Goal: Task Accomplishment & Management: Manage account settings

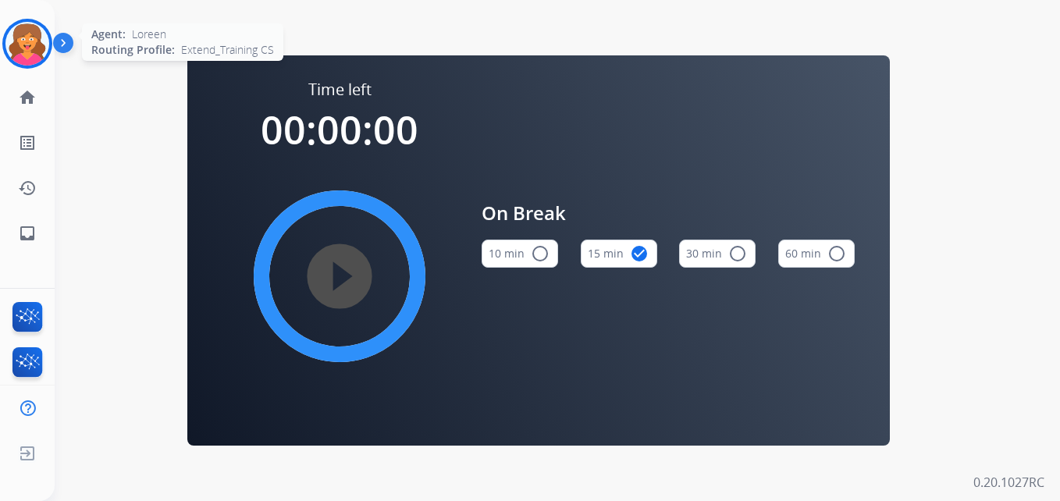
click at [41, 54] on img at bounding box center [27, 44] width 44 height 44
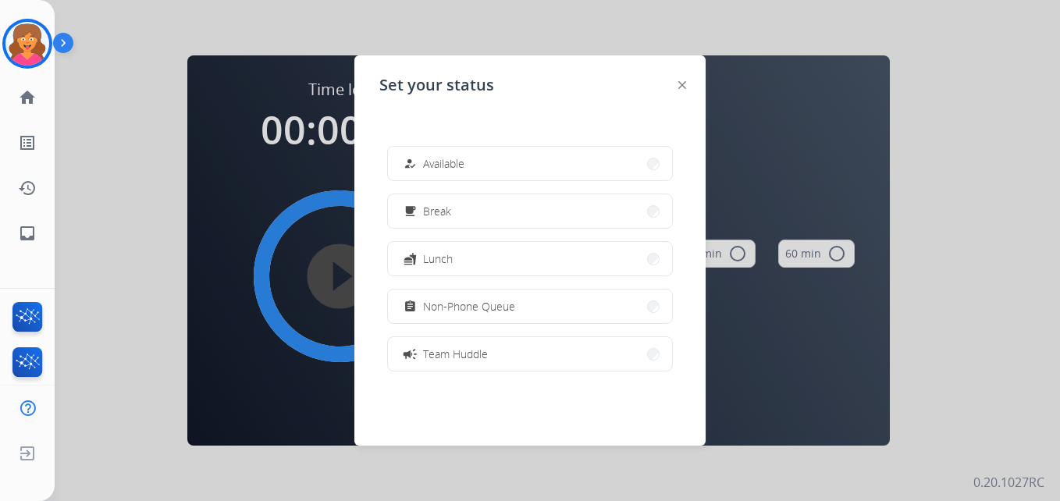
click at [75, 50] on img at bounding box center [66, 46] width 27 height 30
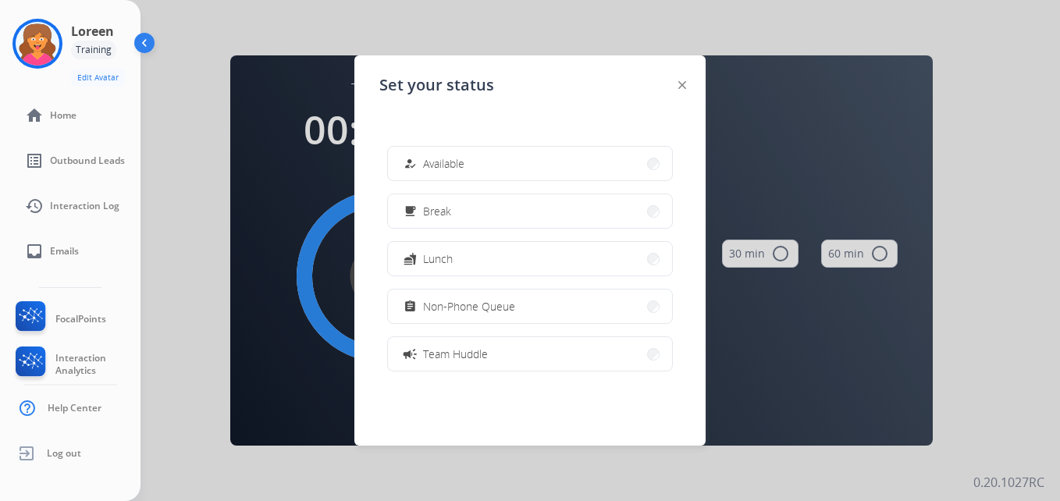
click at [221, 102] on div at bounding box center [530, 250] width 1060 height 501
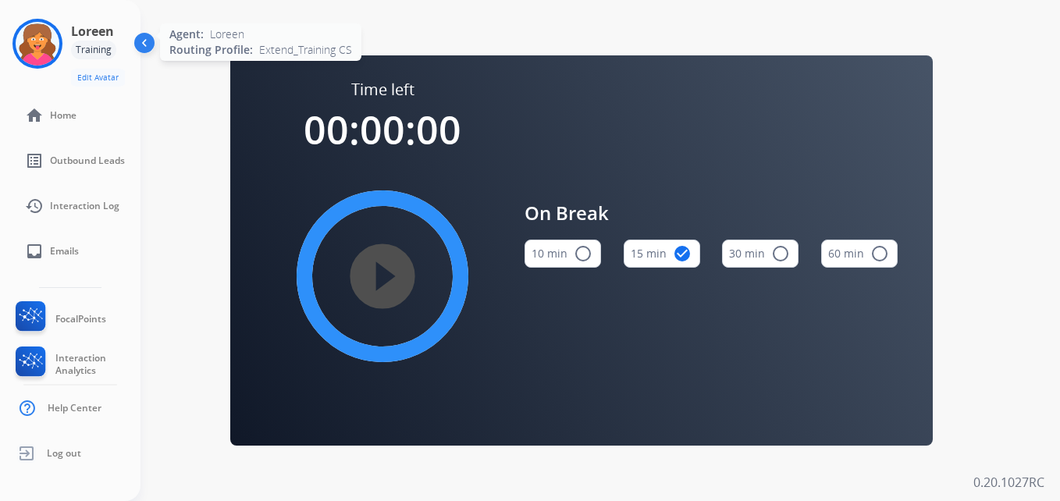
click at [34, 56] on img at bounding box center [38, 44] width 44 height 44
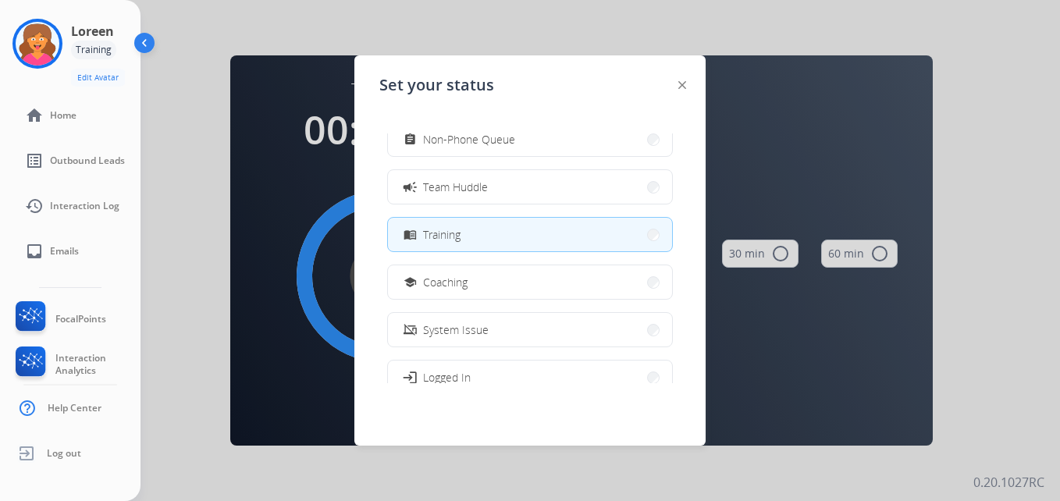
scroll to position [234, 0]
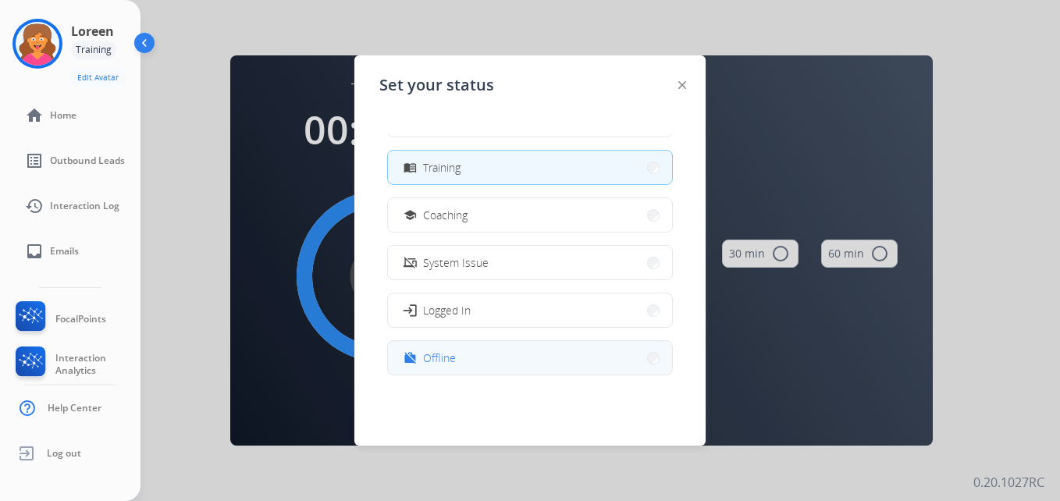
click at [477, 364] on button "work_off Offline" at bounding box center [530, 358] width 284 height 34
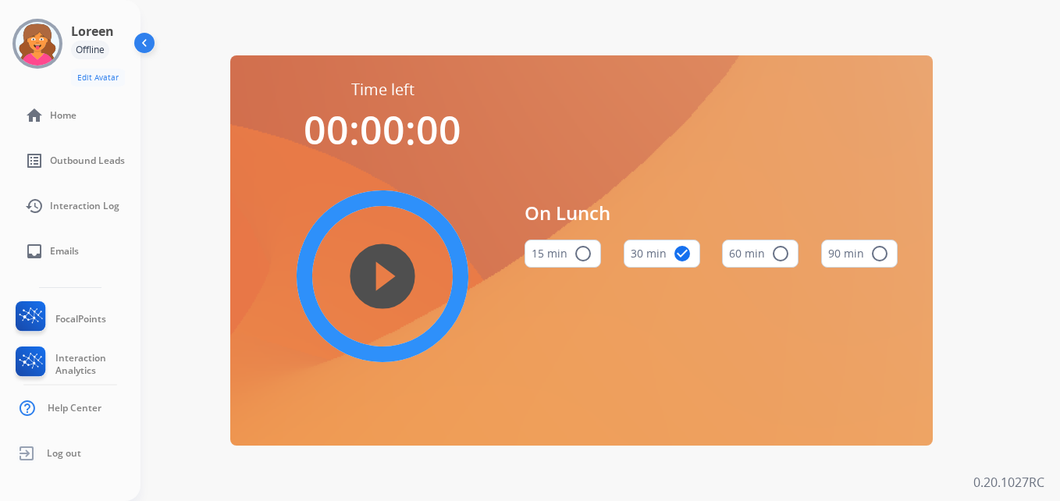
click at [184, 119] on div "Time left 00:00:00 play_circle_filled On Lunch 15 min radio_button_unchecked 30…" at bounding box center [582, 250] width 882 height 501
drag, startPoint x: 72, startPoint y: 117, endPoint x: 105, endPoint y: 117, distance: 33.6
click at [73, 117] on span "Home" at bounding box center [63, 115] width 27 height 12
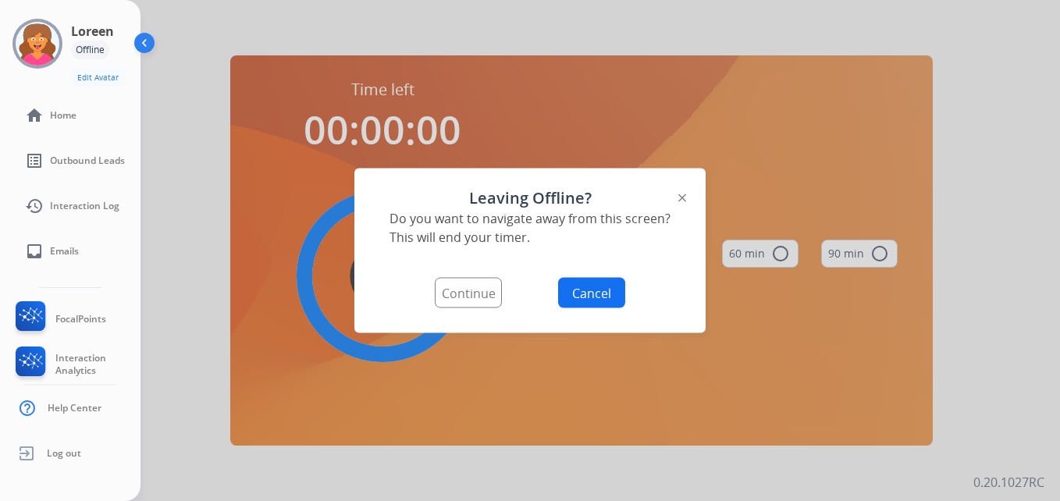
click at [473, 297] on button "Continue" at bounding box center [468, 293] width 67 height 30
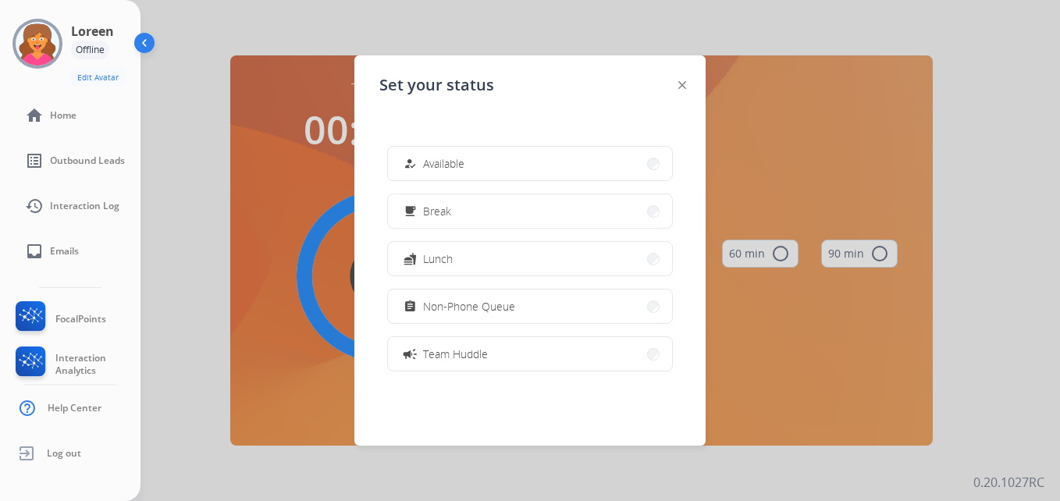
click at [683, 91] on div at bounding box center [683, 84] width 8 height 19
drag, startPoint x: 694, startPoint y: 72, endPoint x: 655, endPoint y: 98, distance: 46.8
click at [686, 77] on div "Set your status how_to_reg Available free_breakfast Break fastfood Lunch assign…" at bounding box center [529, 250] width 351 height 390
drag, startPoint x: 655, startPoint y: 98, endPoint x: 686, endPoint y: 92, distance: 31.7
click at [660, 98] on div "Set your status how_to_reg Available free_breakfast Break fastfood Lunch assign…" at bounding box center [529, 250] width 351 height 390
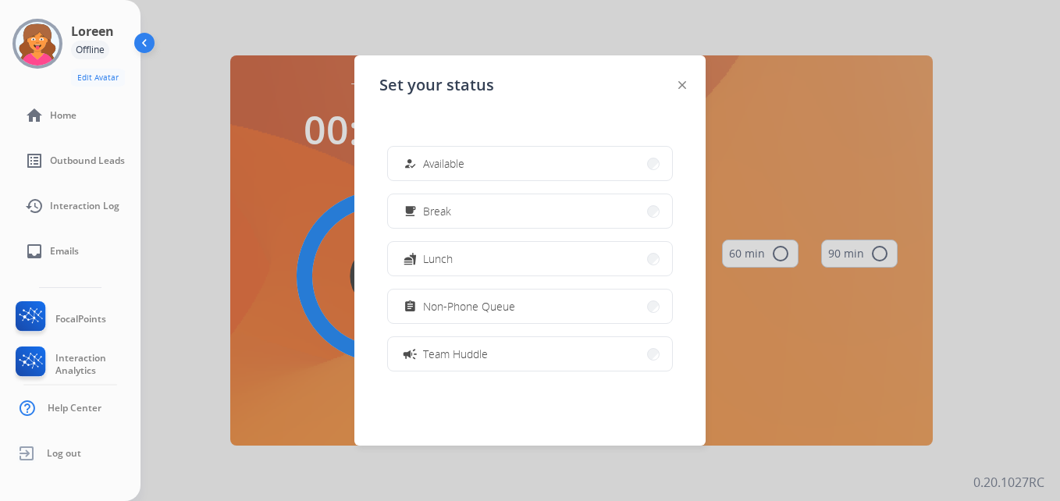
click at [686, 92] on div "Set your status how_to_reg Available free_breakfast Break fastfood Lunch assign…" at bounding box center [529, 250] width 351 height 390
click at [80, 453] on li "Log out" at bounding box center [46, 454] width 69 height 30
